Goal: Information Seeking & Learning: Learn about a topic

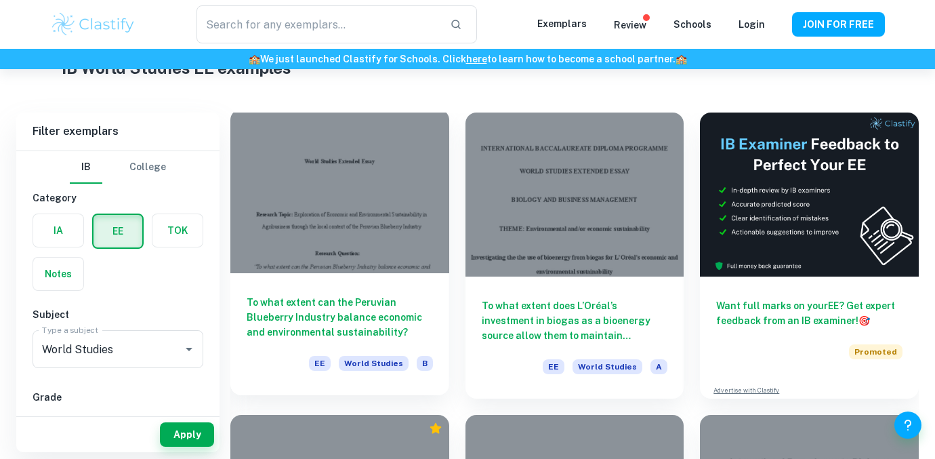
scroll to position [60, 0]
click at [395, 312] on h6 "To what extent can the Peruvian Blueberry Industry balance economic and environ…" at bounding box center [340, 317] width 186 height 45
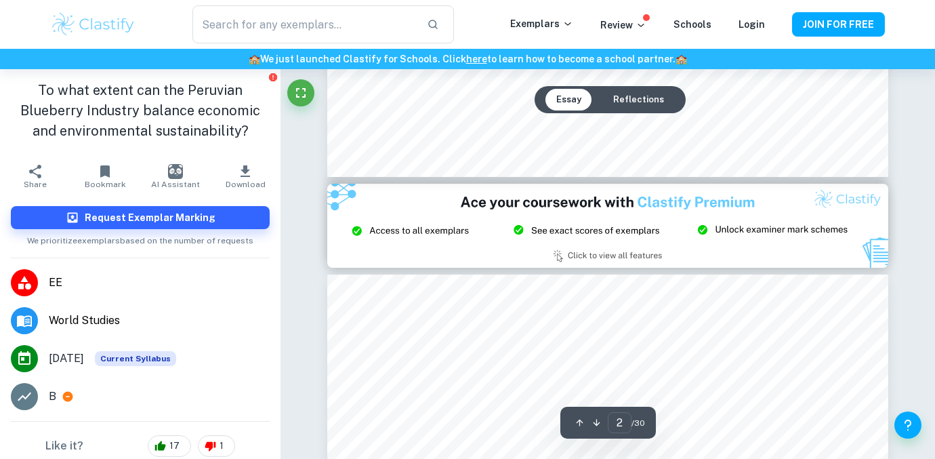
type input "3"
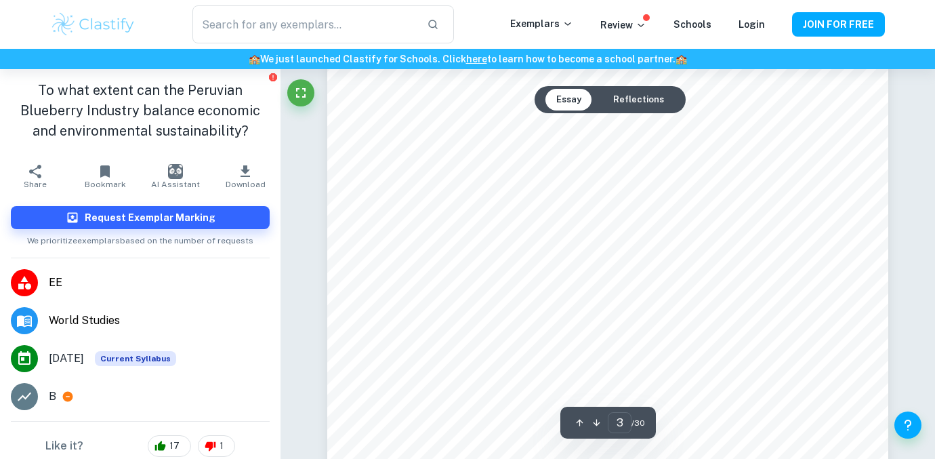
scroll to position [1754, 0]
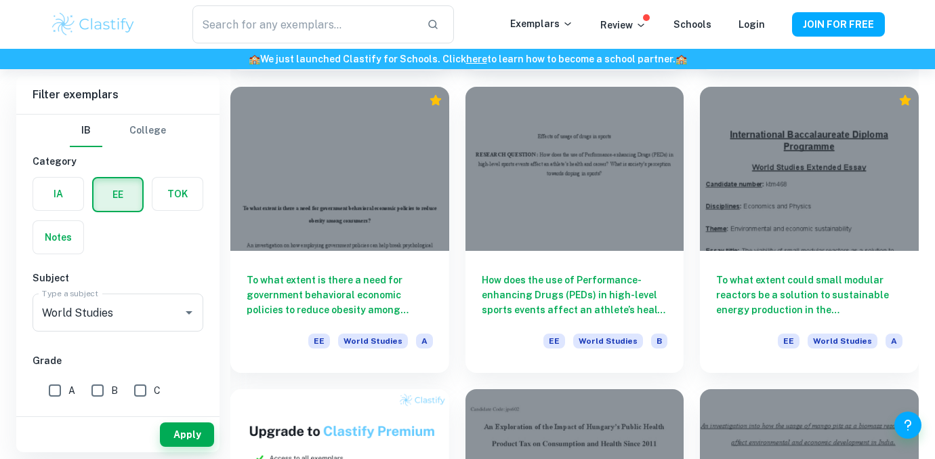
scroll to position [401, 0]
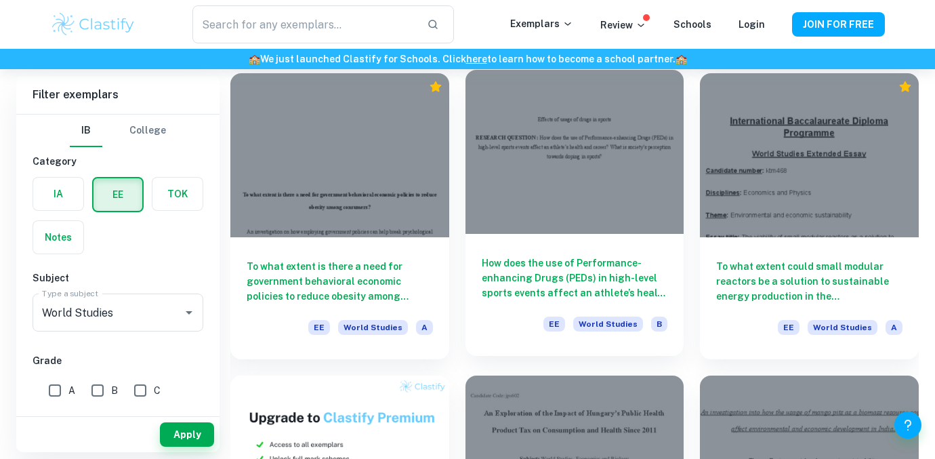
click at [544, 291] on h6 "How does the use of Performance-enhancing Drugs (PEDs) in high-level sports eve…" at bounding box center [575, 277] width 186 height 45
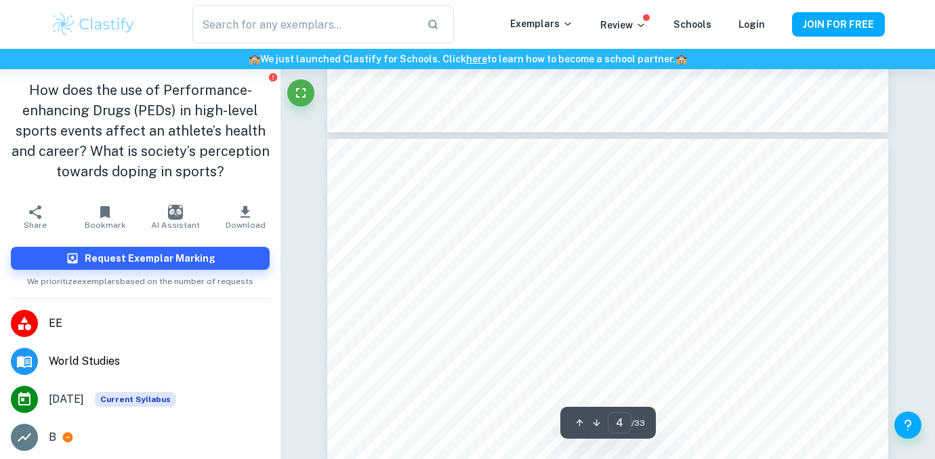
scroll to position [2557, 0]
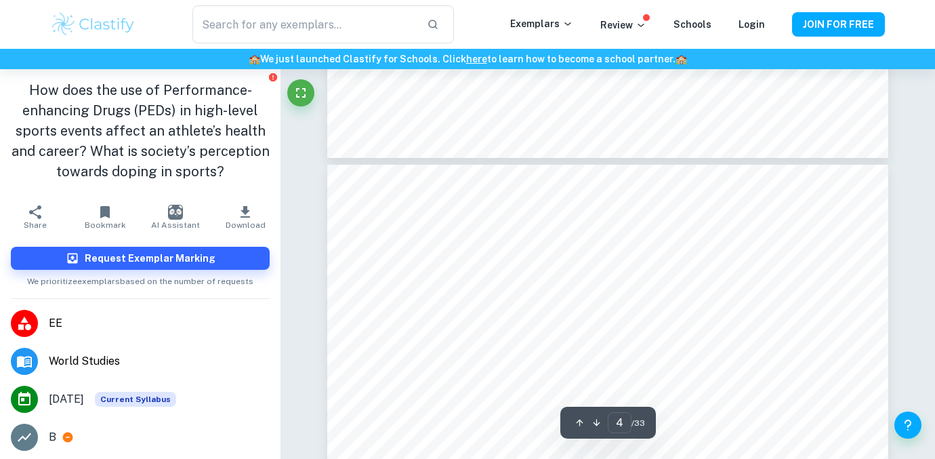
type input "3"
